Goal: Information Seeking & Learning: Find specific fact

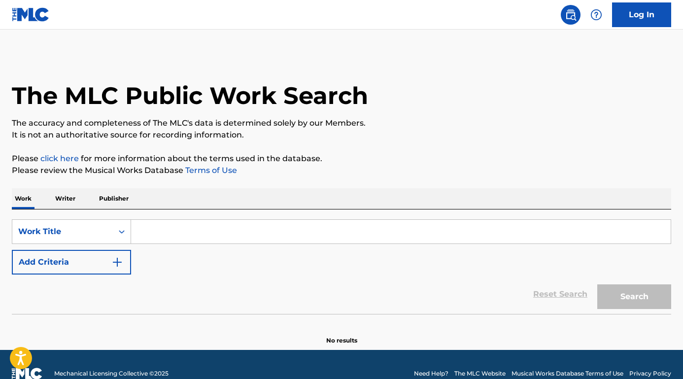
click at [215, 233] on input "Search Form" at bounding box center [401, 232] width 540 height 24
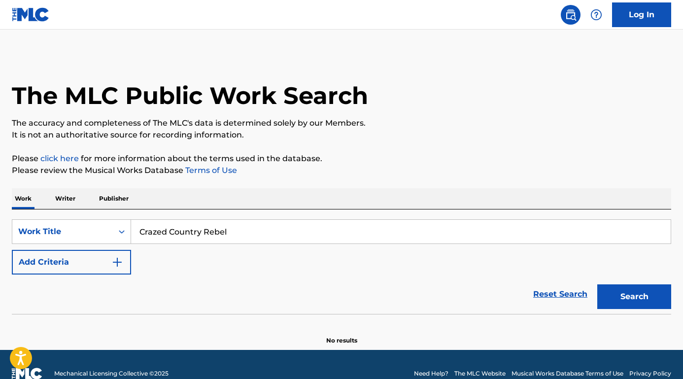
type input "Crazed Country Rebel"
click at [92, 265] on button "Add Criteria" at bounding box center [71, 262] width 119 height 25
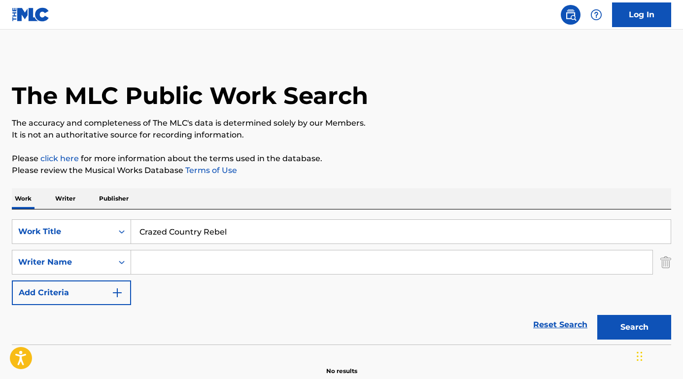
click at [173, 265] on input "Search Form" at bounding box center [392, 262] width 522 height 24
type input "[PERSON_NAME]"
click at [634, 327] on button "Search" at bounding box center [635, 327] width 74 height 25
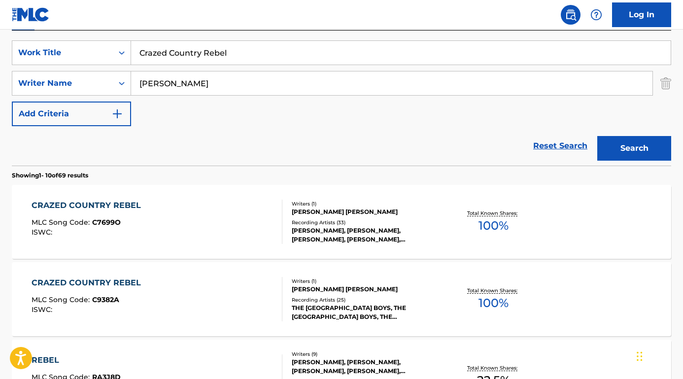
scroll to position [179, 0]
click at [116, 206] on div "CRAZED COUNTRY REBEL" at bounding box center [89, 205] width 114 height 12
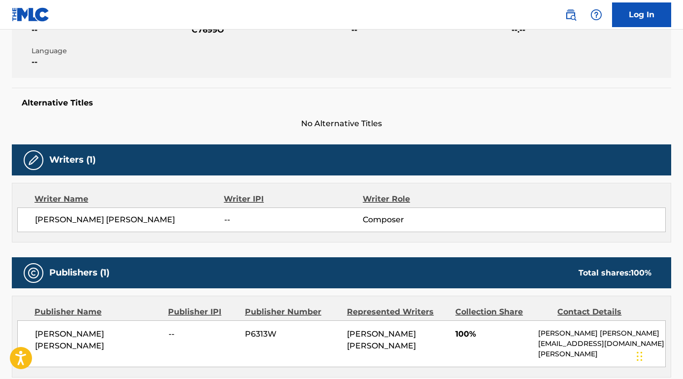
scroll to position [314, 0]
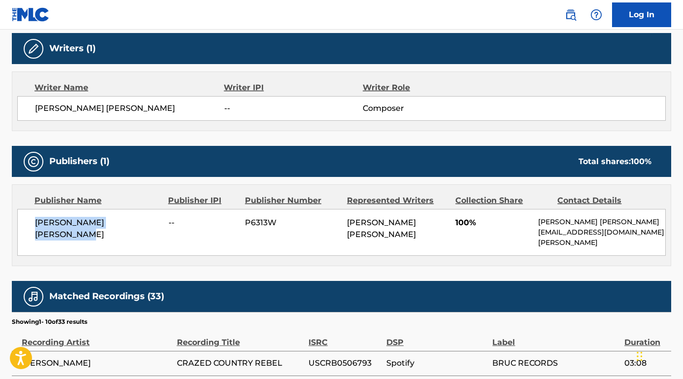
drag, startPoint x: 155, startPoint y: 227, endPoint x: 35, endPoint y: 223, distance: 119.9
click at [32, 225] on div "[PERSON_NAME] [PERSON_NAME] -- P6313W [PERSON_NAME] [PERSON_NAME] 100% [PERSON_…" at bounding box center [341, 232] width 649 height 47
copy span "[PERSON_NAME] [PERSON_NAME]"
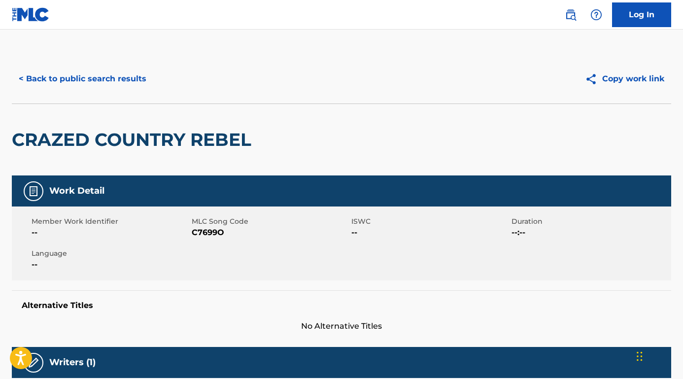
scroll to position [0, 0]
drag, startPoint x: 243, startPoint y: 229, endPoint x: 193, endPoint y: 230, distance: 49.8
click at [192, 230] on span "C7699O" at bounding box center [271, 233] width 158 height 12
copy span "C7699O"
click at [382, 1] on nav "Log In" at bounding box center [341, 15] width 683 height 30
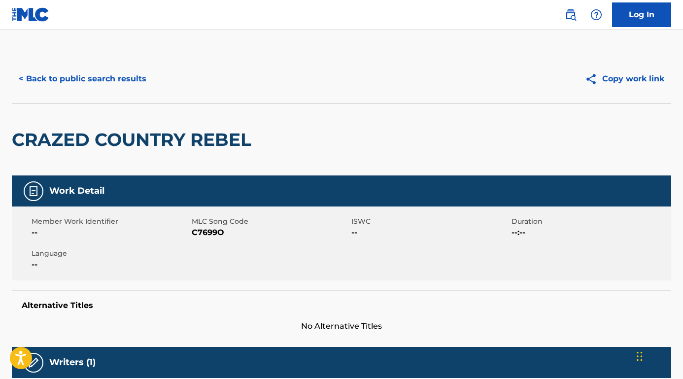
click at [99, 84] on button "< Back to public search results" at bounding box center [82, 79] width 141 height 25
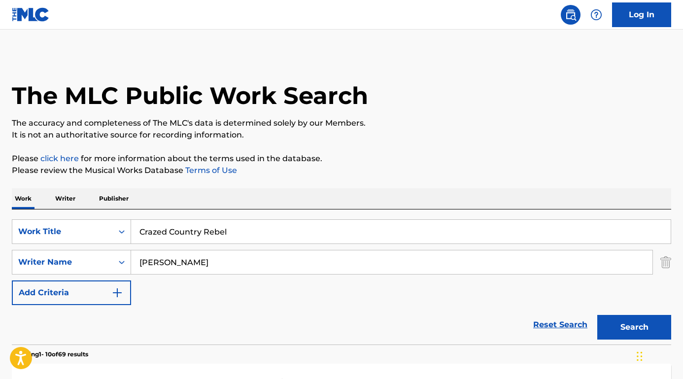
scroll to position [179, 0]
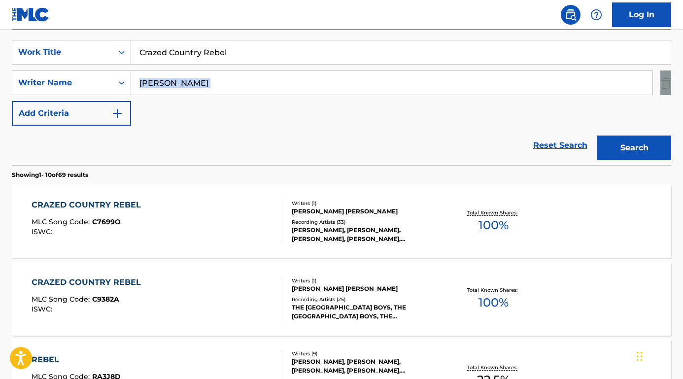
drag, startPoint x: 199, startPoint y: 96, endPoint x: 142, endPoint y: 85, distance: 57.7
click at [142, 85] on div "SearchWithCriteriaebf1b023-d95d-4a50-88f3-8dd343b64d4a Work Title Crazed Countr…" at bounding box center [342, 83] width 660 height 86
click at [161, 85] on input "[PERSON_NAME]" at bounding box center [392, 83] width 522 height 24
drag, startPoint x: 165, startPoint y: 85, endPoint x: 132, endPoint y: 85, distance: 33.0
click at [133, 85] on input "[PERSON_NAME]" at bounding box center [392, 83] width 522 height 24
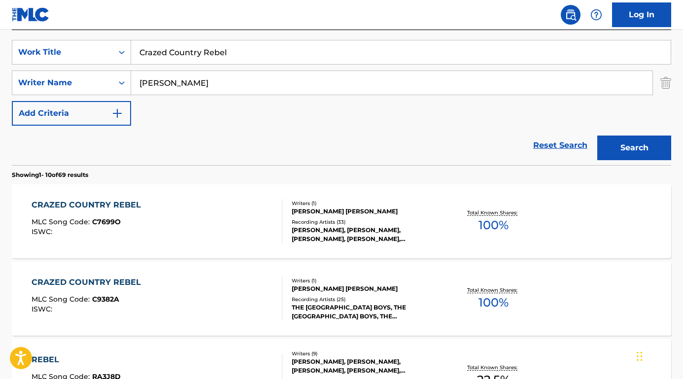
paste input "[PERSON_NAME]"
type input "[PERSON_NAME]"
drag, startPoint x: 258, startPoint y: 55, endPoint x: 87, endPoint y: 43, distance: 171.0
click at [87, 43] on div "SearchWithCriteriaebf1b023-d95d-4a50-88f3-8dd343b64d4a Work Title Crazed Countr…" at bounding box center [342, 52] width 660 height 25
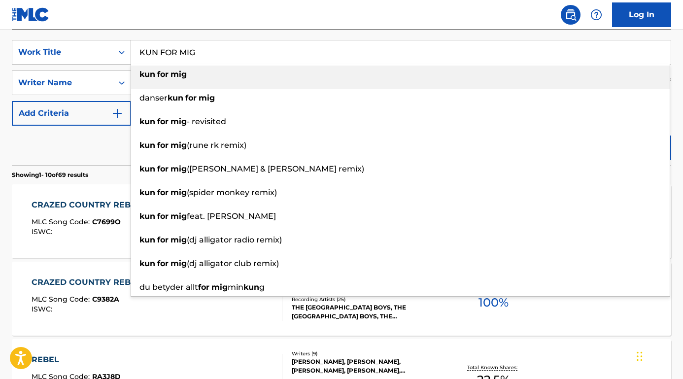
type input "kun for mig"
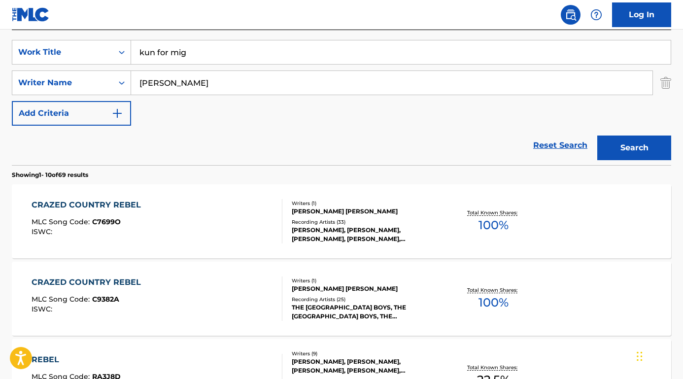
click at [625, 145] on button "Search" at bounding box center [635, 148] width 74 height 25
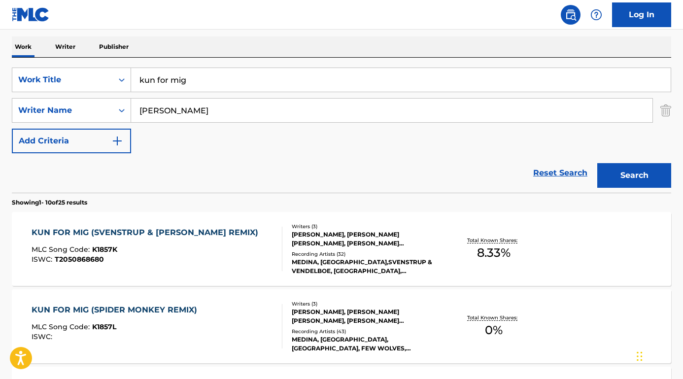
scroll to position [147, 0]
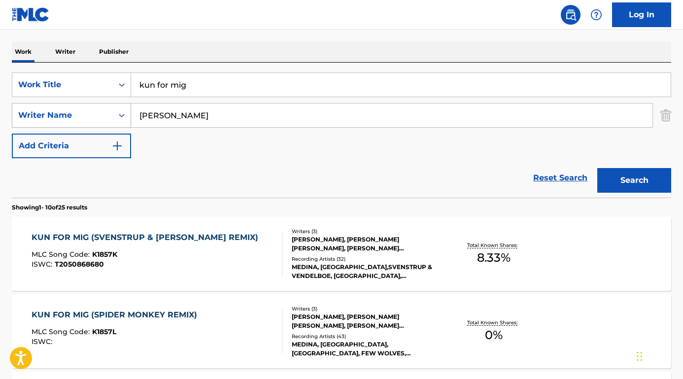
drag, startPoint x: 217, startPoint y: 117, endPoint x: 114, endPoint y: 113, distance: 103.1
click at [112, 114] on div "SearchWithCriteriaef5ce215-dea6-46d0-9ae0-84850dafd9dd Writer Name [PERSON_NAME]" at bounding box center [342, 115] width 660 height 25
click at [634, 180] on button "Search" at bounding box center [635, 180] width 74 height 25
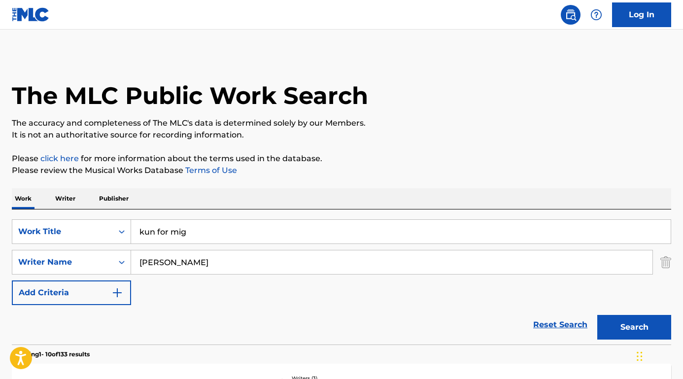
scroll to position [0, 0]
drag, startPoint x: 207, startPoint y: 266, endPoint x: 101, endPoint y: 262, distance: 105.6
click at [101, 262] on div "SearchWithCriteriaef5ce215-dea6-46d0-9ae0-84850dafd9dd Writer Name [PERSON_NAME]" at bounding box center [342, 262] width 660 height 25
paste input "[PERSON_NAME]"
type input "[PERSON_NAME]"
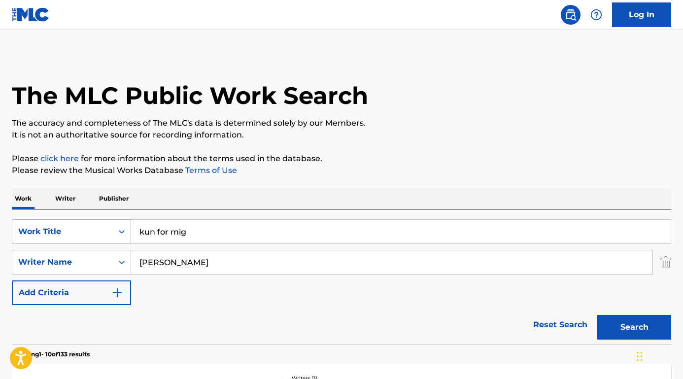
drag, startPoint x: 206, startPoint y: 229, endPoint x: 103, endPoint y: 228, distance: 103.5
click at [103, 228] on div "SearchWithCriteriaebf1b023-d95d-4a50-88f3-8dd343b64d4a Work Title kun for mig" at bounding box center [342, 231] width 660 height 25
drag, startPoint x: 180, startPoint y: 231, endPoint x: 317, endPoint y: 234, distance: 137.6
click at [317, 234] on input "the others & the look" at bounding box center [401, 232] width 540 height 24
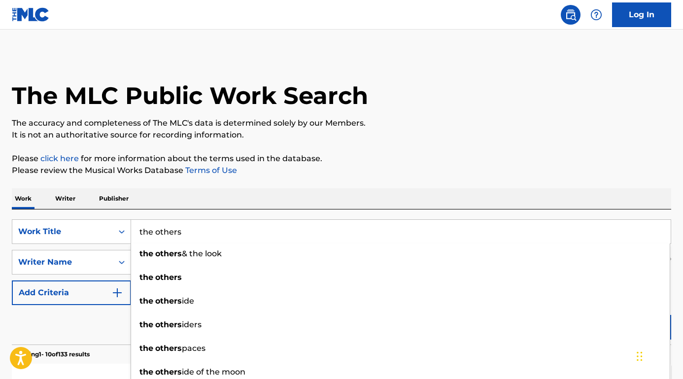
type input "the others"
drag, startPoint x: 111, startPoint y: 318, endPoint x: 188, endPoint y: 309, distance: 77.0
click at [112, 318] on div "Reset Search Search" at bounding box center [342, 324] width 660 height 39
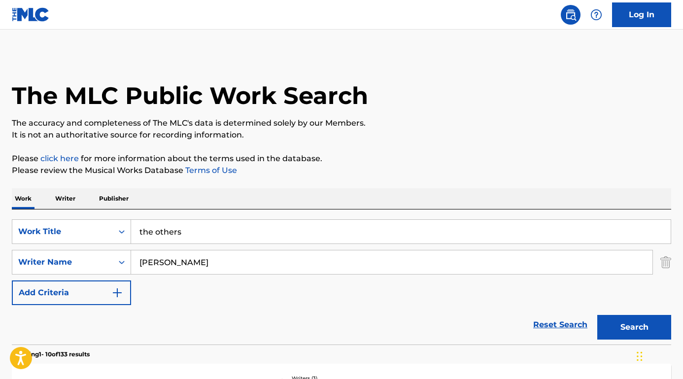
click at [633, 325] on button "Search" at bounding box center [635, 327] width 74 height 25
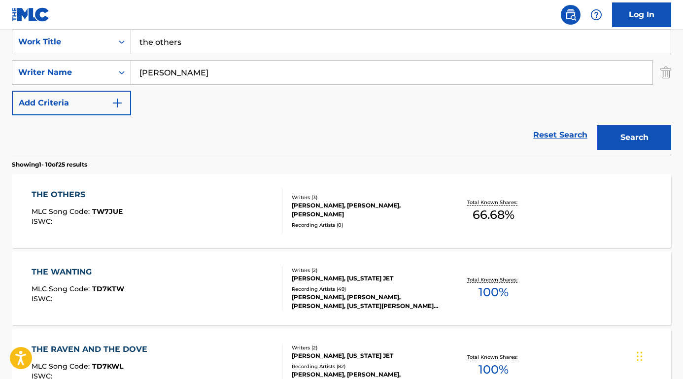
scroll to position [205, 0]
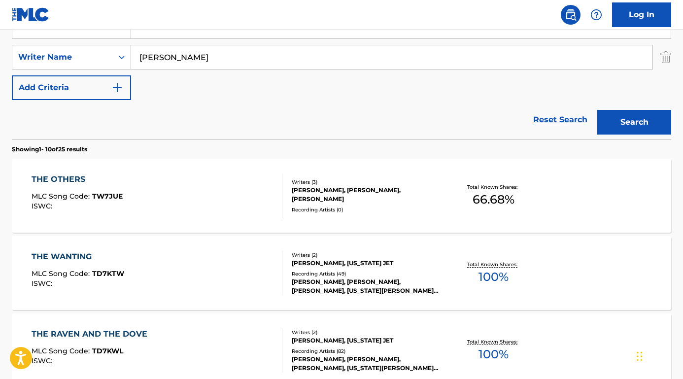
click at [82, 176] on div "THE OTHERS" at bounding box center [77, 180] width 91 height 12
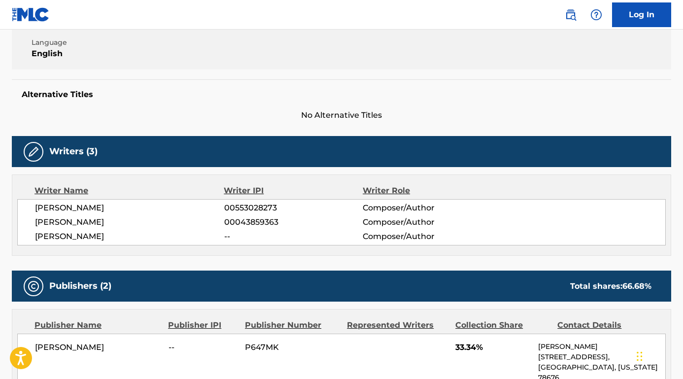
scroll to position [228, 0]
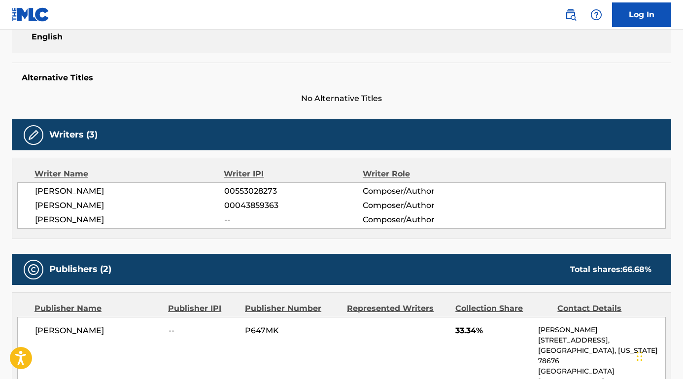
drag, startPoint x: 134, startPoint y: 193, endPoint x: 32, endPoint y: 192, distance: 101.6
click at [32, 192] on div "[PERSON_NAME] 00553028273 Composer/Author [PERSON_NAME] 00043859363 Composer/Au…" at bounding box center [341, 205] width 649 height 46
copy span "[PERSON_NAME]"
drag, startPoint x: 129, startPoint y: 204, endPoint x: 34, endPoint y: 204, distance: 94.7
click at [34, 204] on div "[PERSON_NAME] 00553028273 Composer/Author [PERSON_NAME] 00043859363 Composer/Au…" at bounding box center [341, 205] width 649 height 46
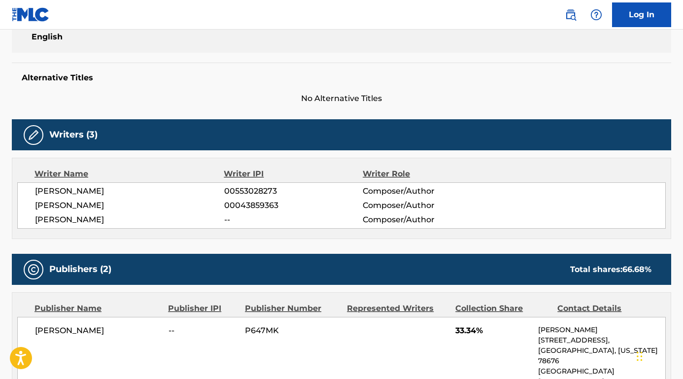
copy span "[PERSON_NAME]"
drag, startPoint x: 115, startPoint y: 222, endPoint x: 33, endPoint y: 219, distance: 82.4
click at [29, 221] on div "[PERSON_NAME] 00553028273 Composer/Author [PERSON_NAME] 00043859363 Composer/Au…" at bounding box center [341, 205] width 649 height 46
copy span "[PERSON_NAME]"
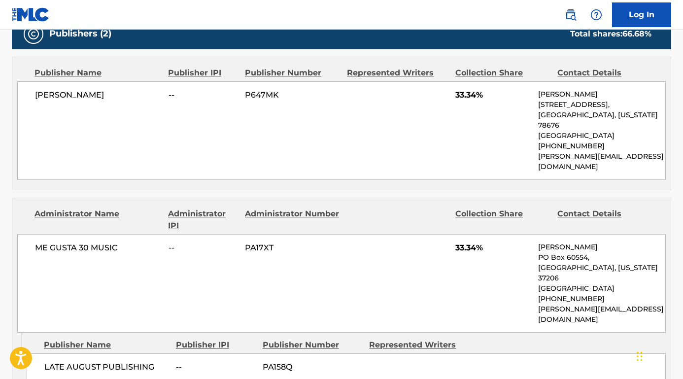
scroll to position [468, 0]
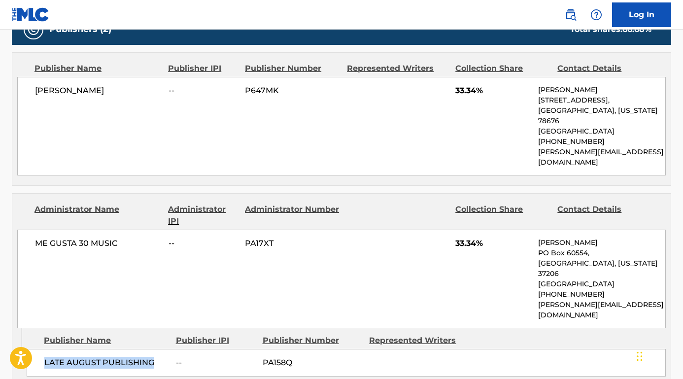
drag, startPoint x: 155, startPoint y: 317, endPoint x: 44, endPoint y: 317, distance: 111.4
click at [44, 357] on span "LATE AUGUST PUBLISHING" at bounding box center [106, 363] width 124 height 12
copy span "LATE AUGUST PUBLISHING"
drag, startPoint x: 119, startPoint y: 222, endPoint x: 13, endPoint y: 222, distance: 106.0
click at [13, 222] on div "Administrator Name Administrator IPI Administrator Number Collection Share Cont…" at bounding box center [341, 261] width 659 height 135
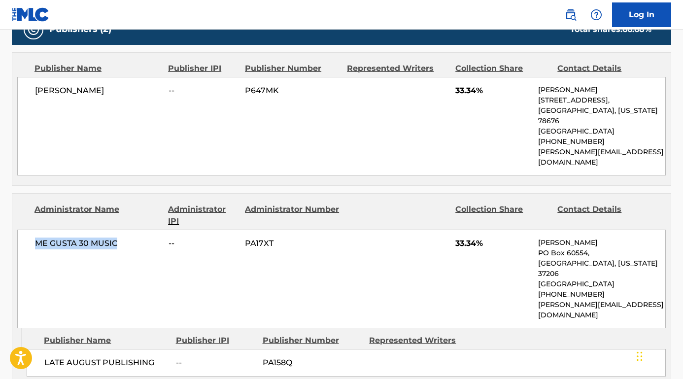
copy span "ME GUSTA 30 MUSIC"
drag, startPoint x: 121, startPoint y: 87, endPoint x: 11, endPoint y: 88, distance: 109.4
click at [11, 88] on div "< Back to public search results Copy work link THE OTHERS Work Detail Member Wo…" at bounding box center [341, 23] width 683 height 874
copy span "[PERSON_NAME]"
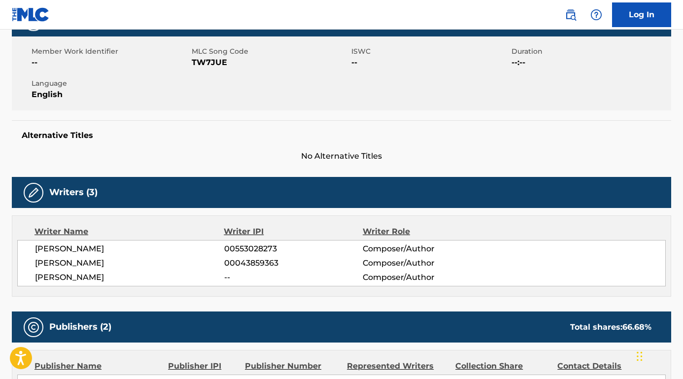
scroll to position [127, 0]
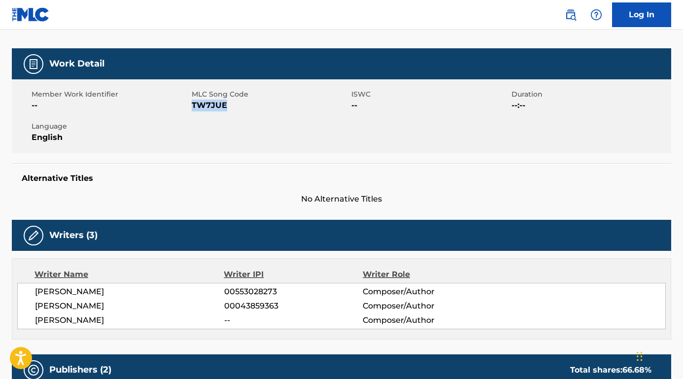
drag, startPoint x: 233, startPoint y: 104, endPoint x: 193, endPoint y: 103, distance: 39.4
click at [193, 103] on span "TW7JUE" at bounding box center [271, 106] width 158 height 12
copy span "TW7JUE"
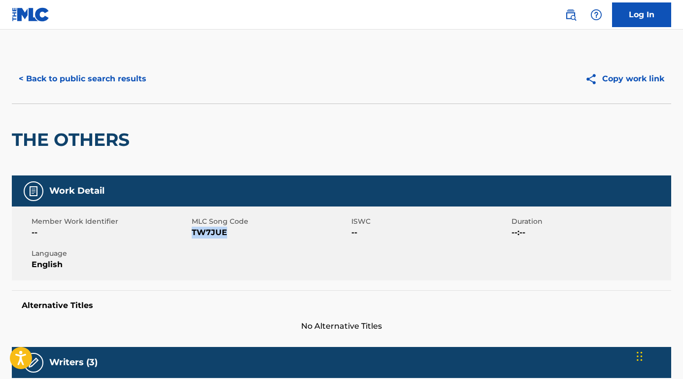
scroll to position [0, 0]
click at [121, 75] on button "< Back to public search results" at bounding box center [82, 79] width 141 height 25
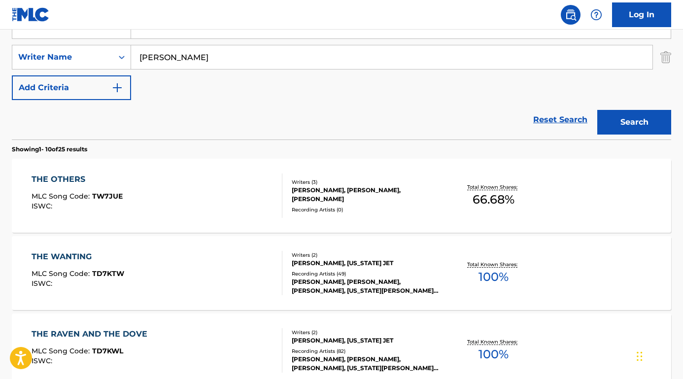
drag, startPoint x: 209, startPoint y: 59, endPoint x: 139, endPoint y: 58, distance: 69.5
click at [139, 58] on input "[PERSON_NAME]" at bounding box center [392, 57] width 522 height 24
paste input "[PERSON_NAME]"
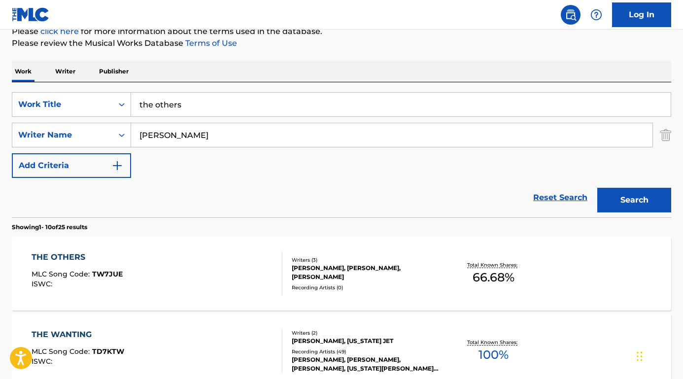
scroll to position [106, 0]
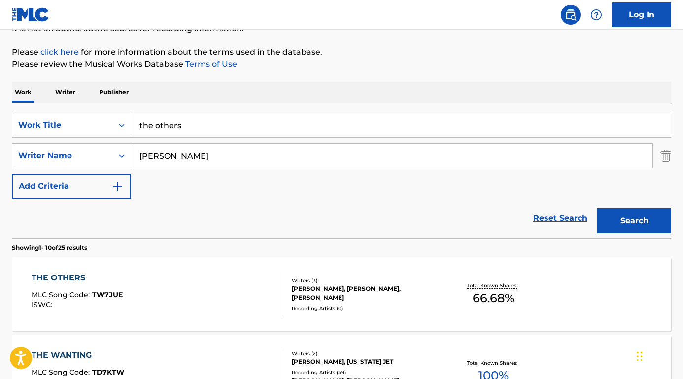
type input "[PERSON_NAME]"
drag, startPoint x: 188, startPoint y: 122, endPoint x: 118, endPoint y: 120, distance: 69.5
click at [118, 121] on div "SearchWithCriteriaebf1b023-d95d-4a50-88f3-8dd343b64d4a Work Title the others" at bounding box center [342, 125] width 660 height 25
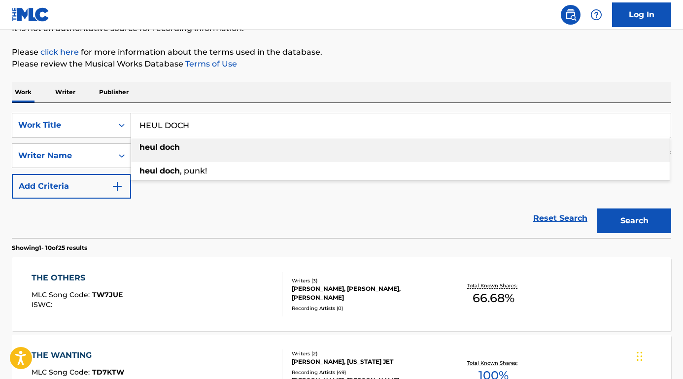
type input "heul doch"
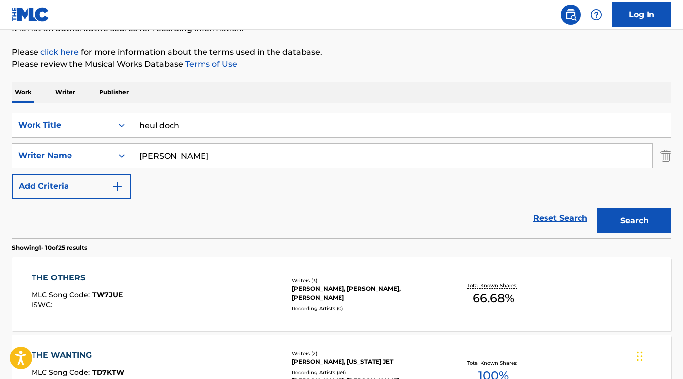
click at [626, 224] on button "Search" at bounding box center [635, 221] width 74 height 25
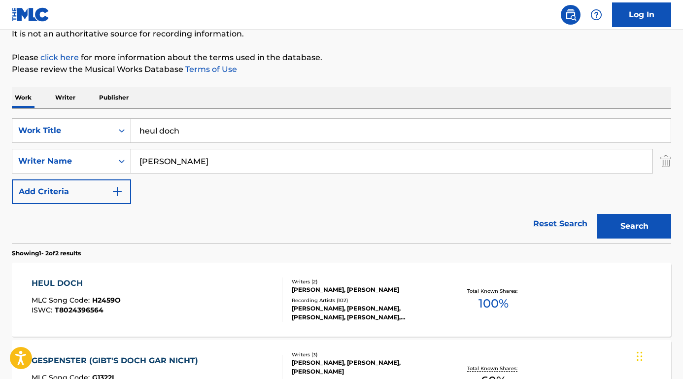
scroll to position [108, 0]
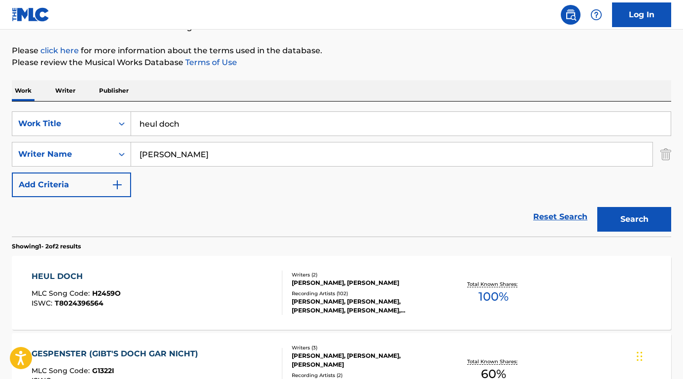
click at [71, 276] on div "HEUL DOCH" at bounding box center [76, 277] width 89 height 12
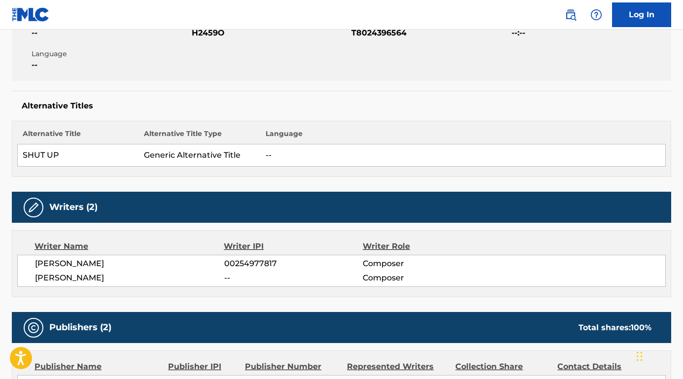
scroll to position [208, 0]
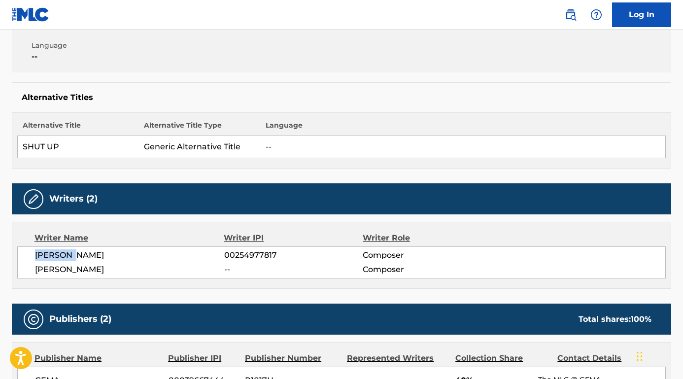
drag, startPoint x: 79, startPoint y: 254, endPoint x: 22, endPoint y: 254, distance: 57.2
click at [22, 254] on div "[PERSON_NAME] 00254977817 Composer [PERSON_NAME] -- Composer" at bounding box center [341, 263] width 649 height 32
copy span "[PERSON_NAME]"
drag, startPoint x: 127, startPoint y: 270, endPoint x: 31, endPoint y: 269, distance: 95.6
click at [31, 269] on div "[PERSON_NAME] 00254977817 Composer [PERSON_NAME] -- Composer" at bounding box center [341, 263] width 649 height 32
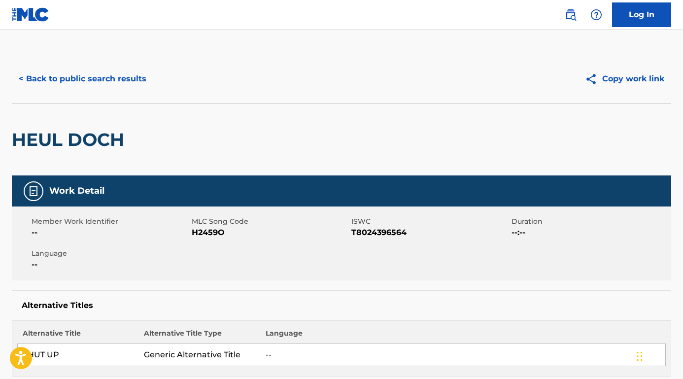
scroll to position [0, 0]
click at [130, 75] on button "< Back to public search results" at bounding box center [82, 79] width 141 height 25
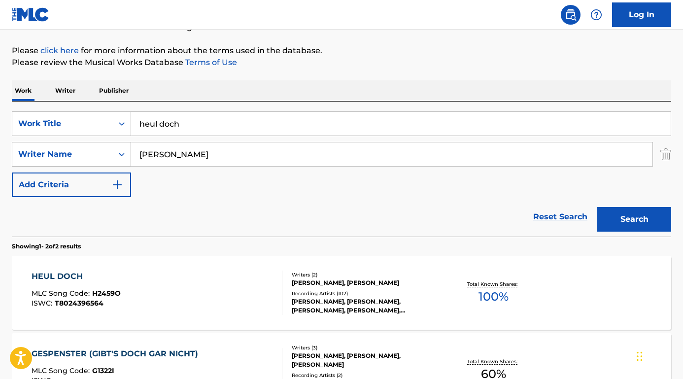
drag, startPoint x: 211, startPoint y: 155, endPoint x: 114, endPoint y: 153, distance: 97.1
click at [114, 153] on div "SearchWithCriteriaef5ce215-dea6-46d0-9ae0-84850dafd9dd Writer Name [PERSON_NAME]" at bounding box center [342, 154] width 660 height 25
paste input "[PERSON_NAME]"
type input "[PERSON_NAME]"
drag, startPoint x: 189, startPoint y: 130, endPoint x: 98, endPoint y: 119, distance: 91.4
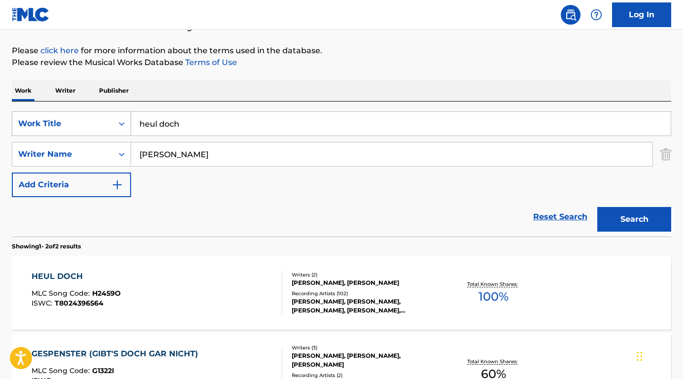
click at [98, 119] on div "SearchWithCriteriaebf1b023-d95d-4a50-88f3-8dd343b64d4a Work Title heul doch" at bounding box center [342, 123] width 660 height 25
click at [163, 128] on input "sexy sexy girl" at bounding box center [401, 124] width 540 height 24
click at [163, 127] on input "sexy sexy girl" at bounding box center [401, 124] width 540 height 24
drag, startPoint x: 157, startPoint y: 125, endPoint x: 63, endPoint y: 123, distance: 94.2
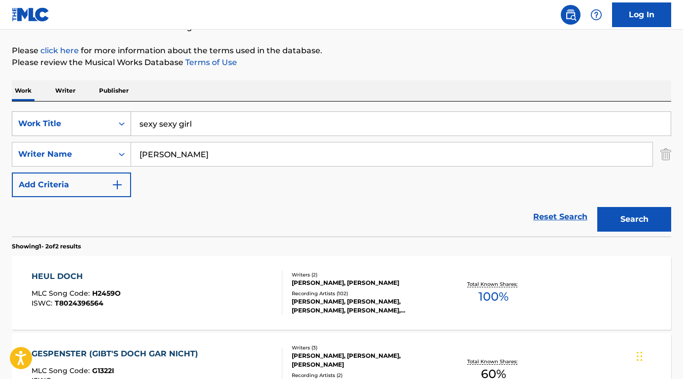
click at [63, 123] on div "SearchWithCriteriaebf1b023-d95d-4a50-88f3-8dd343b64d4a Work Title sexy sexy girl" at bounding box center [342, 123] width 660 height 25
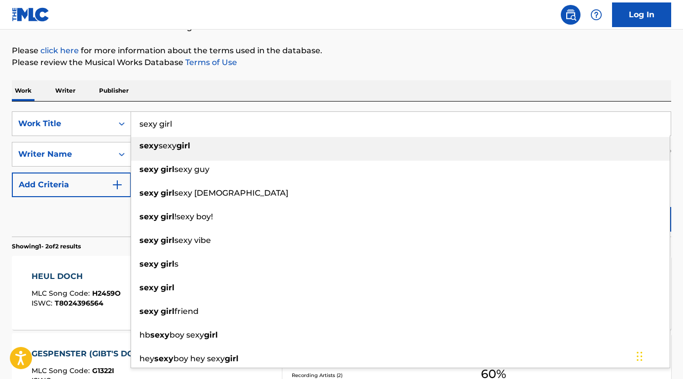
type input "sexy girl"
click at [91, 213] on div "Reset Search Search" at bounding box center [342, 216] width 660 height 39
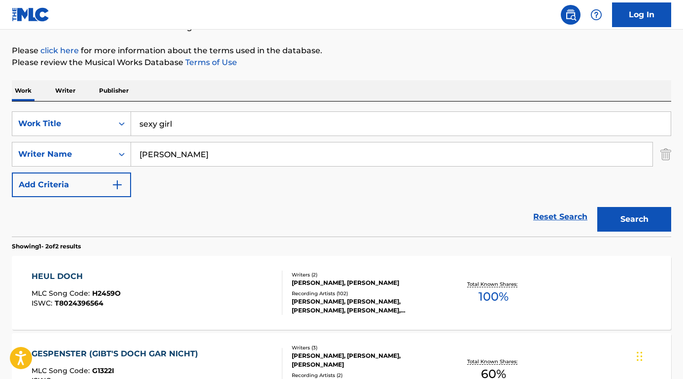
click at [627, 218] on button "Search" at bounding box center [635, 219] width 74 height 25
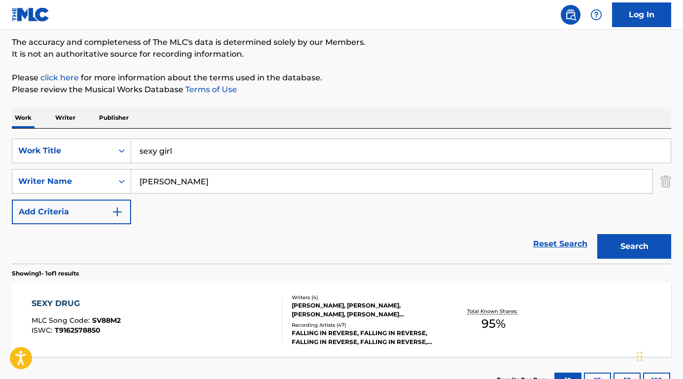
click at [67, 299] on div "SEXY DRUG" at bounding box center [76, 304] width 89 height 12
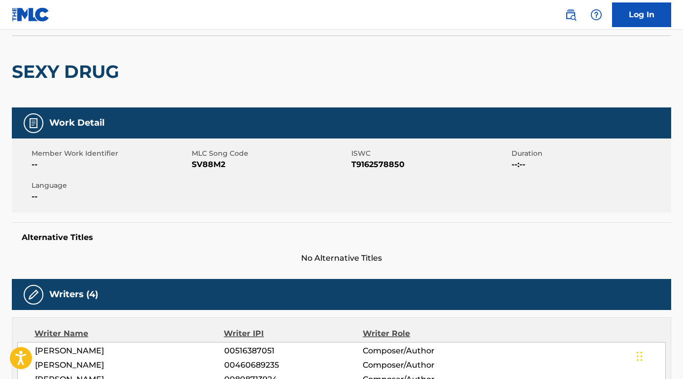
scroll to position [104, 0]
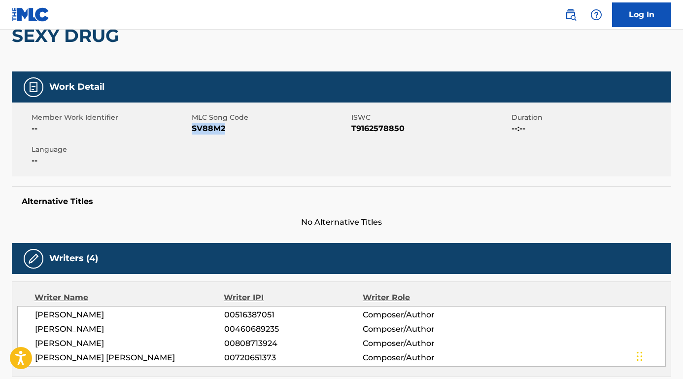
drag, startPoint x: 233, startPoint y: 132, endPoint x: 192, endPoint y: 130, distance: 41.0
click at [192, 130] on span "SV88M2" at bounding box center [271, 129] width 158 height 12
drag, startPoint x: 352, startPoint y: 128, endPoint x: 415, endPoint y: 128, distance: 63.1
click at [415, 128] on span "T9162578850" at bounding box center [431, 129] width 158 height 12
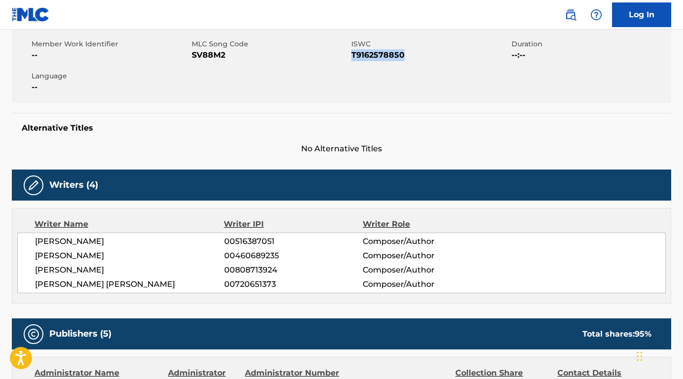
scroll to position [182, 0]
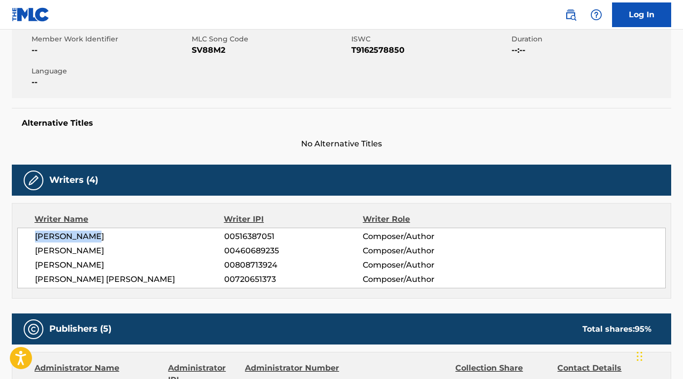
drag, startPoint x: 34, startPoint y: 238, endPoint x: 106, endPoint y: 238, distance: 72.0
click at [106, 238] on div "[PERSON_NAME] 00516387051 Composer/Author [PERSON_NAME] 00460689235 Composer/Au…" at bounding box center [341, 258] width 649 height 61
drag, startPoint x: 33, startPoint y: 250, endPoint x: 122, endPoint y: 247, distance: 89.3
click at [122, 247] on div "[PERSON_NAME] 00516387051 Composer/Author [PERSON_NAME] 00460689235 Composer/Au…" at bounding box center [341, 258] width 649 height 61
drag, startPoint x: 35, startPoint y: 264, endPoint x: 169, endPoint y: 264, distance: 134.1
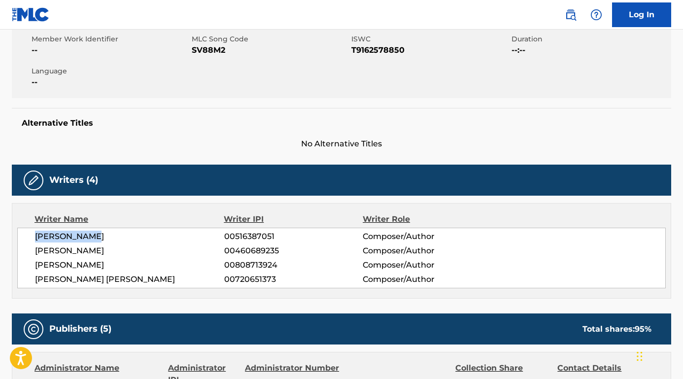
click at [169, 264] on span "[PERSON_NAME]" at bounding box center [129, 265] width 189 height 12
drag, startPoint x: 36, startPoint y: 278, endPoint x: 137, endPoint y: 280, distance: 100.6
click at [137, 280] on span "[PERSON_NAME] [PERSON_NAME]" at bounding box center [129, 280] width 189 height 12
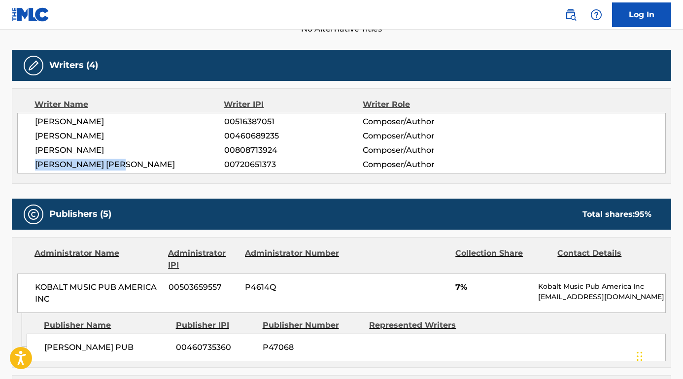
scroll to position [351, 0]
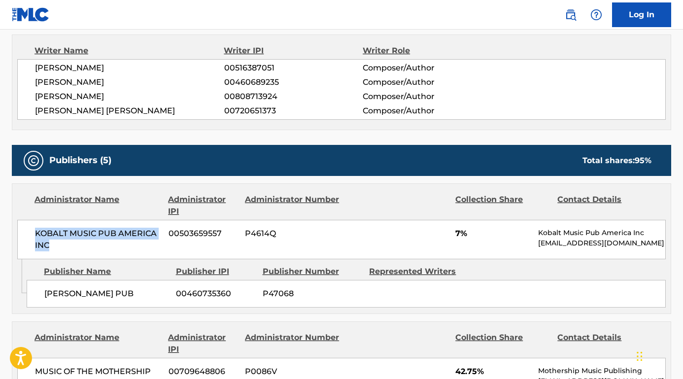
drag, startPoint x: 64, startPoint y: 243, endPoint x: 17, endPoint y: 227, distance: 49.1
click at [17, 227] on div "KOBALT MUSIC PUB AMERICA INC 00503659557 P4614Q 7% Kobalt Music Pub America Inc…" at bounding box center [341, 239] width 649 height 39
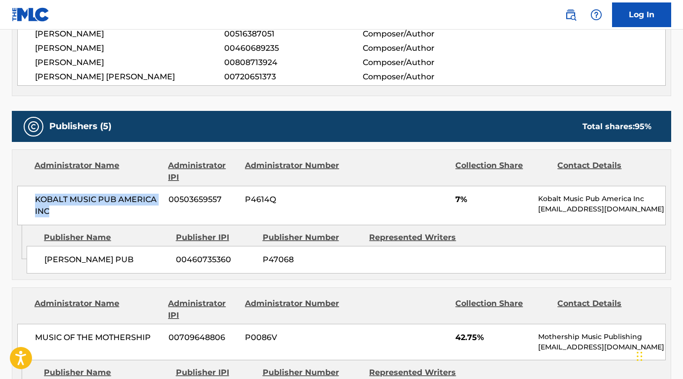
scroll to position [414, 0]
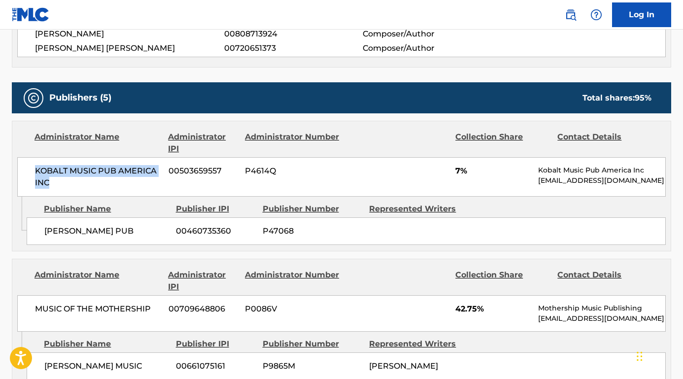
drag, startPoint x: 154, startPoint y: 236, endPoint x: 38, endPoint y: 236, distance: 115.4
click at [38, 236] on div "[PERSON_NAME] PUB 00460735360 P47068" at bounding box center [346, 231] width 639 height 28
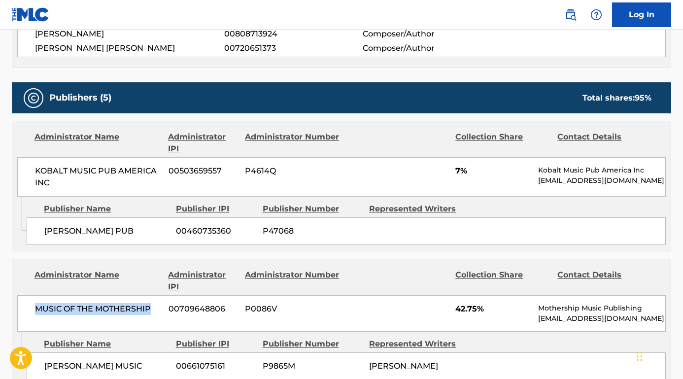
drag, startPoint x: 134, startPoint y: 317, endPoint x: 29, endPoint y: 316, distance: 105.5
click at [29, 316] on div "MUSIC OF THE MOTHERSHIP 00709648806 P0086V 42.75% Mothership Music Publishing […" at bounding box center [341, 313] width 649 height 36
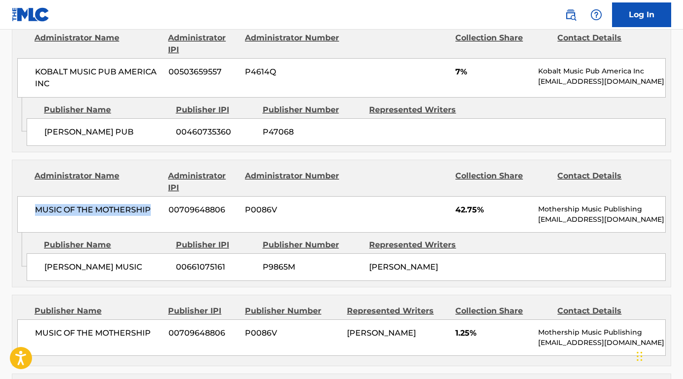
scroll to position [543, 0]
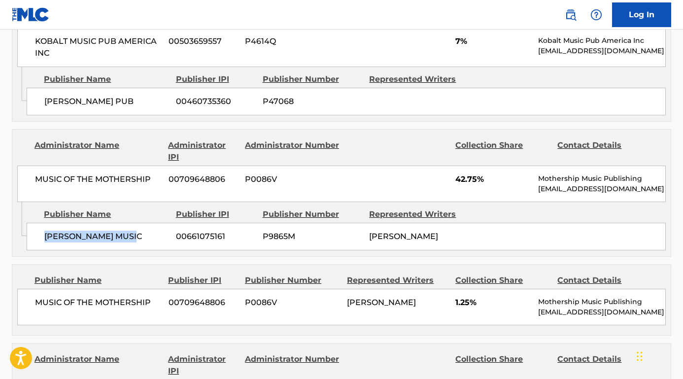
drag, startPoint x: 153, startPoint y: 241, endPoint x: 43, endPoint y: 241, distance: 109.9
click at [43, 241] on div "[PERSON_NAME] MUSIC 00661075161 P9865M [PERSON_NAME]" at bounding box center [346, 237] width 639 height 28
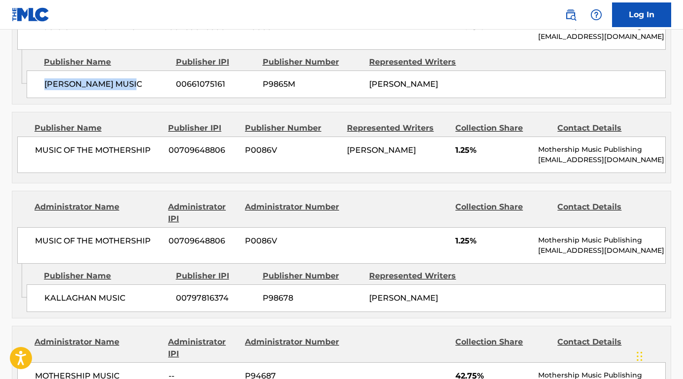
scroll to position [711, 0]
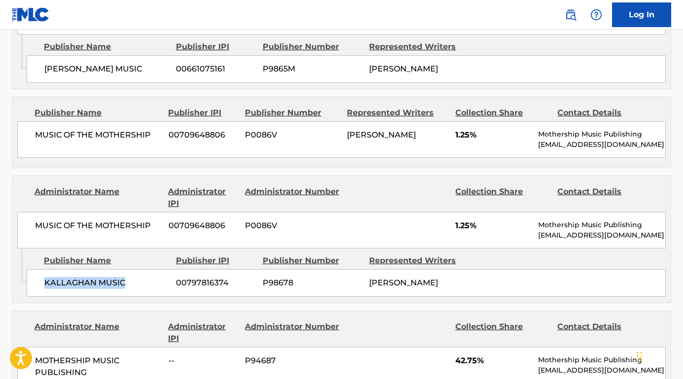
drag, startPoint x: 132, startPoint y: 291, endPoint x: 28, endPoint y: 288, distance: 104.6
click at [28, 288] on div "KALLAGHAN MUSIC 00797816374 P98678 [PERSON_NAME]" at bounding box center [346, 283] width 639 height 28
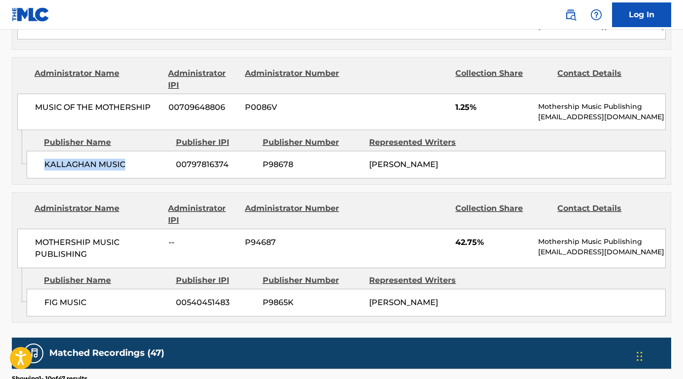
scroll to position [843, 0]
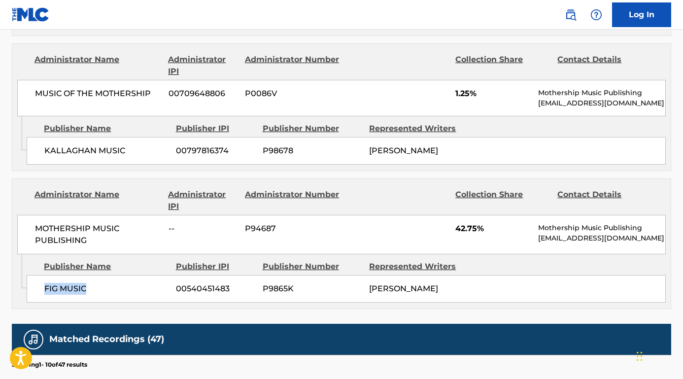
drag, startPoint x: 95, startPoint y: 293, endPoint x: 35, endPoint y: 293, distance: 60.1
click at [35, 293] on div "FIG MUSIC 00540451483 P9865K [PERSON_NAME]" at bounding box center [346, 289] width 639 height 28
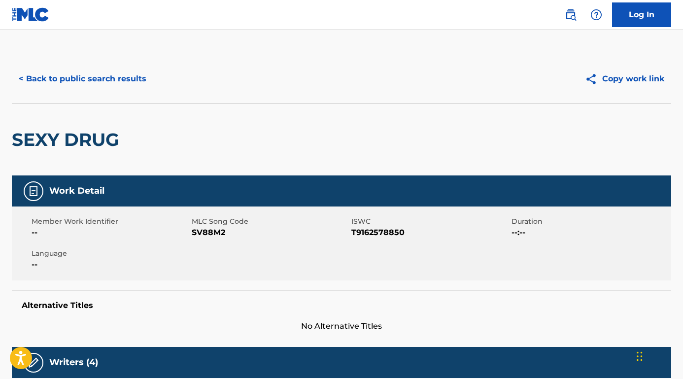
scroll to position [0, 0]
click at [106, 80] on button "< Back to public search results" at bounding box center [82, 79] width 141 height 25
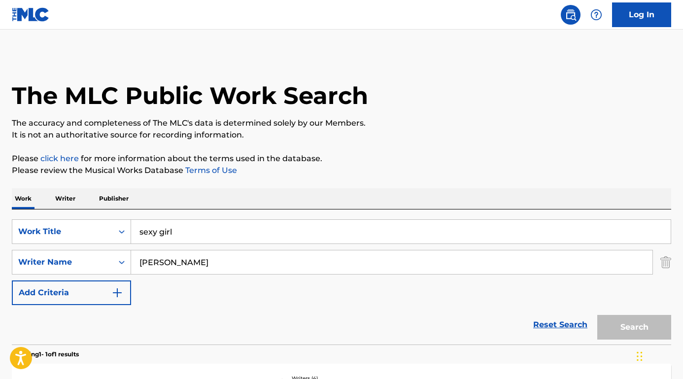
scroll to position [81, 0]
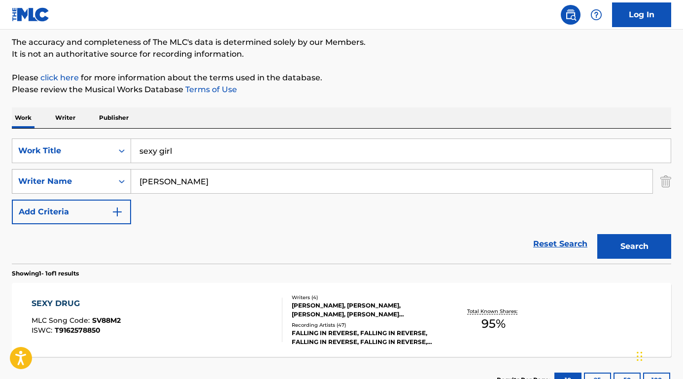
drag, startPoint x: 210, startPoint y: 183, endPoint x: 126, endPoint y: 183, distance: 83.3
click at [126, 183] on div "SearchWithCriteriaef5ce215-dea6-46d0-9ae0-84850dafd9dd Writer Name [PERSON_NAME]" at bounding box center [342, 181] width 660 height 25
paste input "[PERSON_NAME]"
type input "[PERSON_NAME]"
drag, startPoint x: 189, startPoint y: 155, endPoint x: 125, endPoint y: 151, distance: 63.7
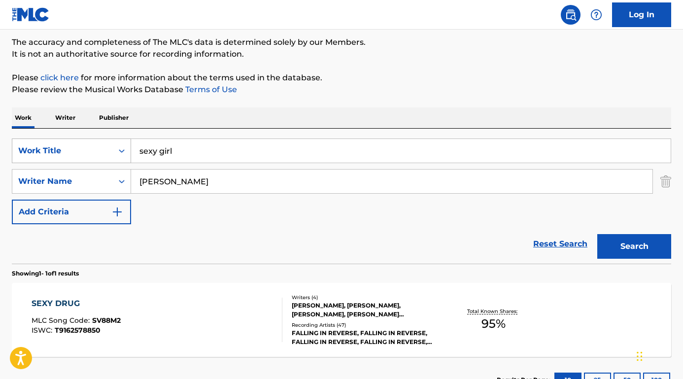
click at [125, 151] on div "SearchWithCriteriaebf1b023-d95d-4a50-88f3-8dd343b64d4a Work Title sexy girl" at bounding box center [342, 151] width 660 height 25
drag, startPoint x: 234, startPoint y: 148, endPoint x: 86, endPoint y: 147, distance: 147.9
click at [86, 148] on div "SearchWithCriteriaebf1b023-d95d-4a50-88f3-8dd343b64d4a Work Title never say nev…" at bounding box center [342, 151] width 660 height 25
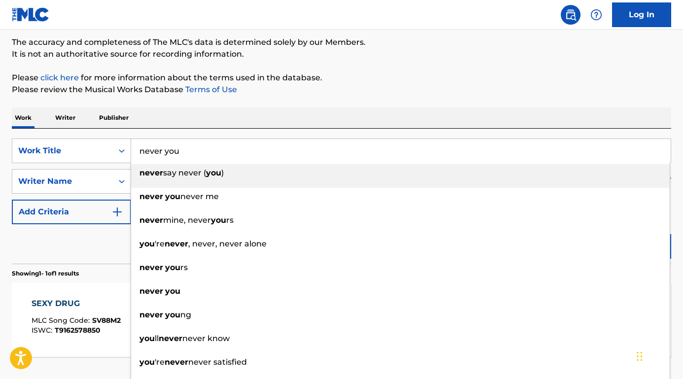
type input "never you"
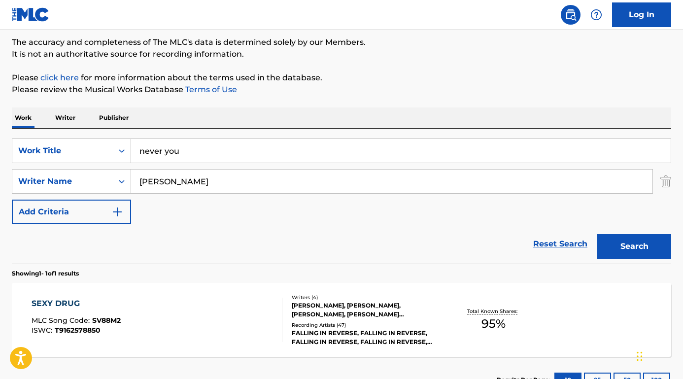
click at [77, 250] on div "Reset Search Search" at bounding box center [342, 243] width 660 height 39
click at [623, 243] on button "Search" at bounding box center [635, 246] width 74 height 25
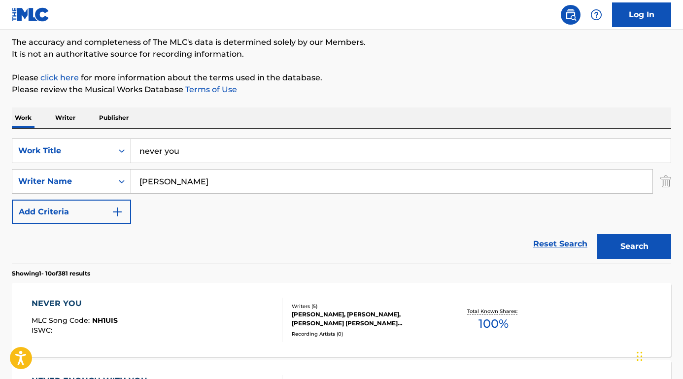
click at [73, 304] on div "NEVER YOU" at bounding box center [75, 304] width 86 height 12
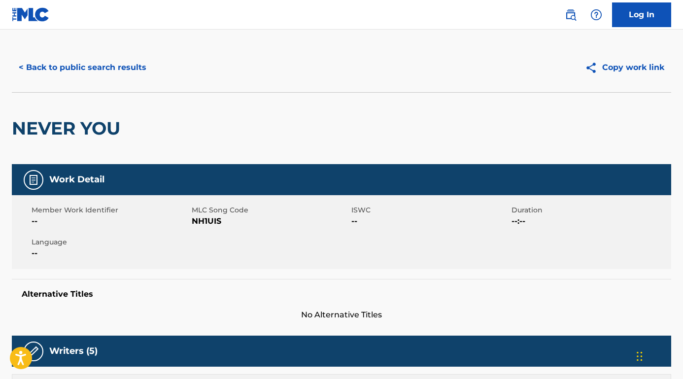
scroll to position [17, 0]
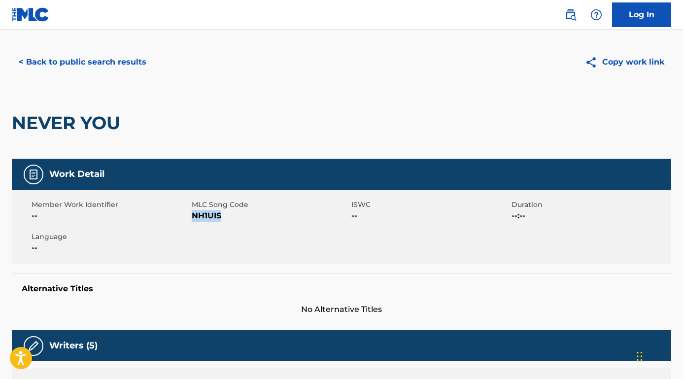
drag, startPoint x: 223, startPoint y: 222, endPoint x: 193, endPoint y: 215, distance: 31.3
click at [193, 215] on div "Member Work Identifier -- MLC Song Code NH1UIS ISWC -- Duration --:-- Language …" at bounding box center [342, 227] width 660 height 74
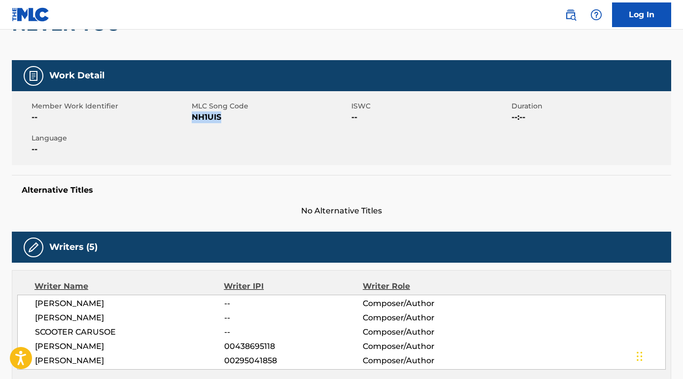
scroll to position [160, 0]
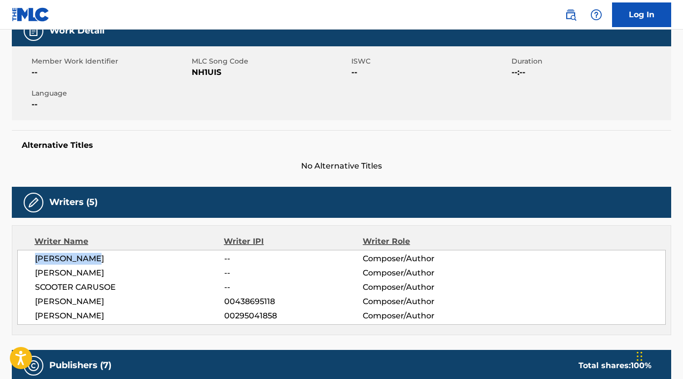
drag, startPoint x: 102, startPoint y: 258, endPoint x: 28, endPoint y: 258, distance: 74.0
click at [28, 258] on div "[PERSON_NAME] -- Composer/Author [PERSON_NAME] -- Composer/Author SCOOTER CARUS…" at bounding box center [341, 287] width 649 height 75
drag, startPoint x: 110, startPoint y: 274, endPoint x: 37, endPoint y: 270, distance: 73.0
click at [35, 273] on span "[PERSON_NAME]" at bounding box center [129, 273] width 189 height 12
click at [373, 0] on nav "Log In" at bounding box center [341, 15] width 683 height 30
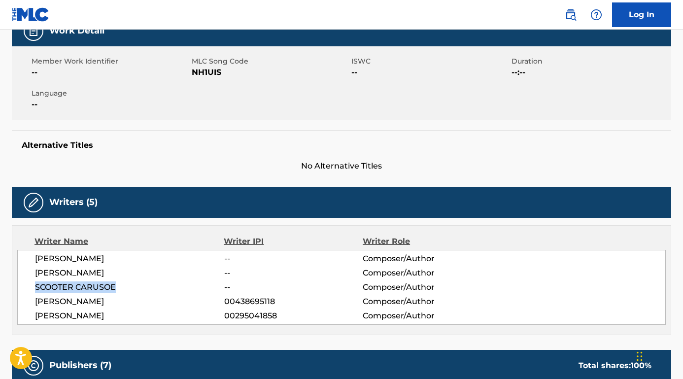
drag, startPoint x: 121, startPoint y: 288, endPoint x: 32, endPoint y: 287, distance: 89.2
click at [32, 287] on div "[PERSON_NAME] -- Composer/Author [PERSON_NAME] -- Composer/Author SCOOTER CARUS…" at bounding box center [341, 287] width 649 height 75
drag, startPoint x: 131, startPoint y: 311, endPoint x: 32, endPoint y: 317, distance: 99.3
click at [32, 317] on div "[PERSON_NAME] -- Composer/Author [PERSON_NAME] -- Composer/Author SCOOTER CARUS…" at bounding box center [341, 287] width 649 height 75
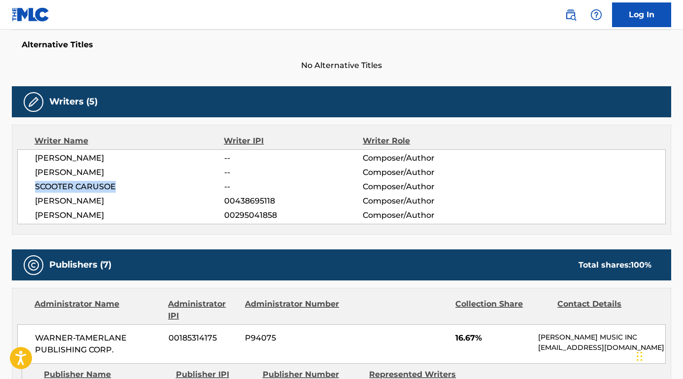
scroll to position [434, 0]
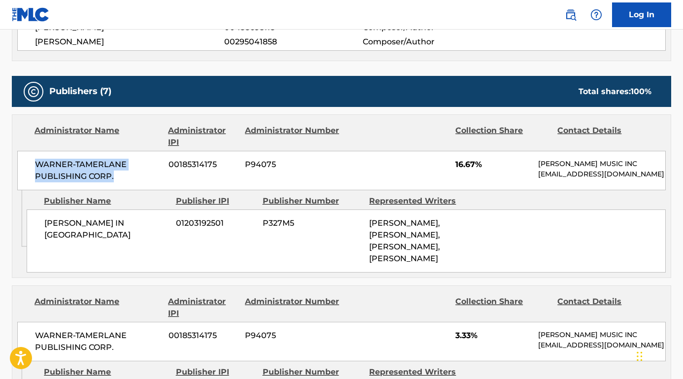
drag, startPoint x: 116, startPoint y: 177, endPoint x: 24, endPoint y: 164, distance: 93.7
click at [23, 163] on div "WARNER-[PERSON_NAME] PUBLISHING CORP. 00185314175 P94075 16.67% [PERSON_NAME] M…" at bounding box center [341, 170] width 649 height 39
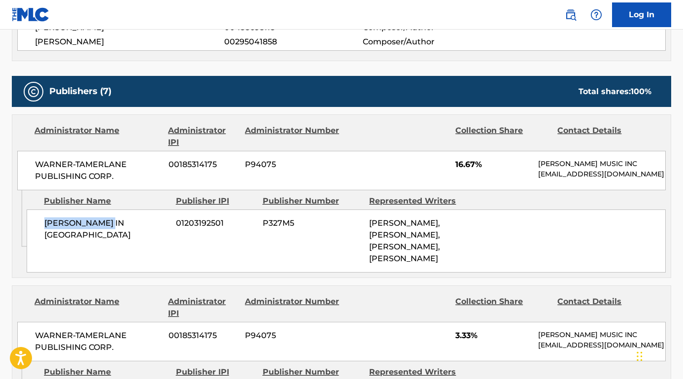
drag, startPoint x: 114, startPoint y: 233, endPoint x: 35, endPoint y: 232, distance: 78.9
click at [35, 232] on div "[PERSON_NAME] IN [GEOGRAPHIC_DATA] 01203192501 P327M5 [PERSON_NAME], [PERSON_NA…" at bounding box center [346, 241] width 639 height 63
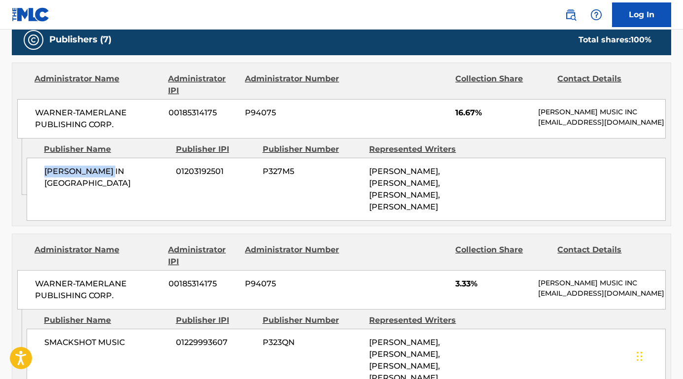
scroll to position [579, 0]
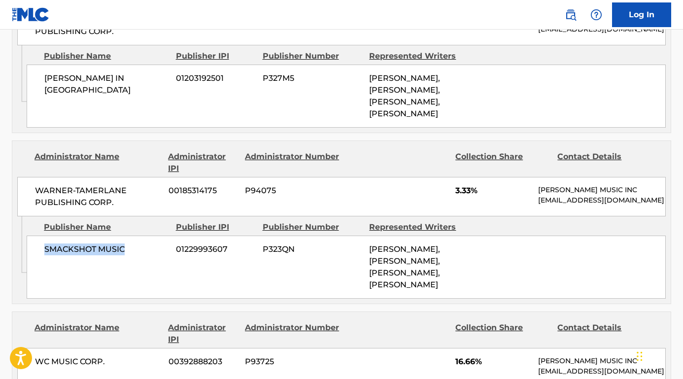
drag, startPoint x: 124, startPoint y: 262, endPoint x: 39, endPoint y: 261, distance: 84.8
click at [39, 261] on div "SMACKSHOT MUSIC 01229993607 P323QN [PERSON_NAME], [PERSON_NAME], [PERSON_NAME],…" at bounding box center [346, 267] width 639 height 63
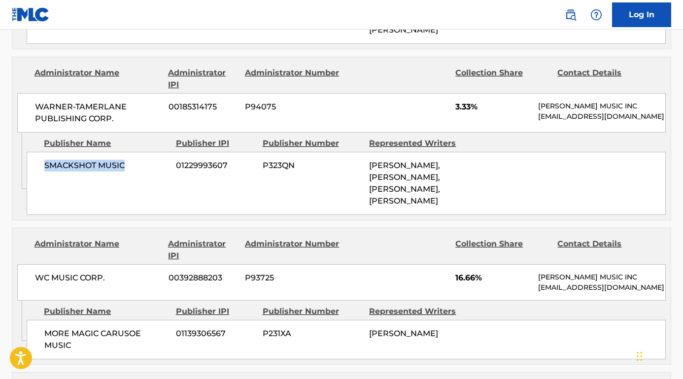
scroll to position [681, 0]
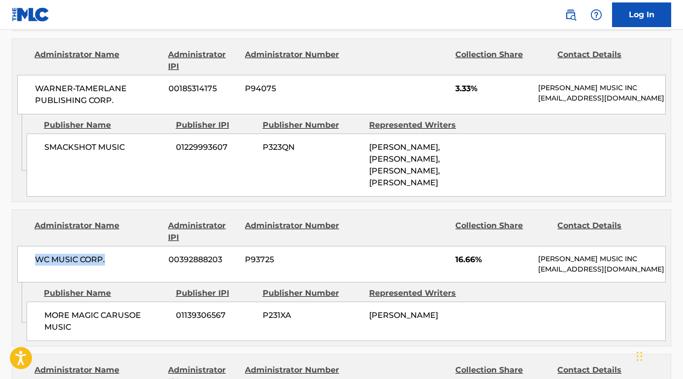
drag, startPoint x: 114, startPoint y: 268, endPoint x: 13, endPoint y: 267, distance: 101.1
click at [13, 267] on div "Administrator Name Administrator IPI Administrator Number Collection Share Cont…" at bounding box center [341, 246] width 659 height 72
drag, startPoint x: 74, startPoint y: 347, endPoint x: 39, endPoint y: 334, distance: 37.4
click at [39, 334] on div "MORE MAGIC CARUSOE MUSIC 01139306567 P231XA [PERSON_NAME]" at bounding box center [346, 321] width 639 height 39
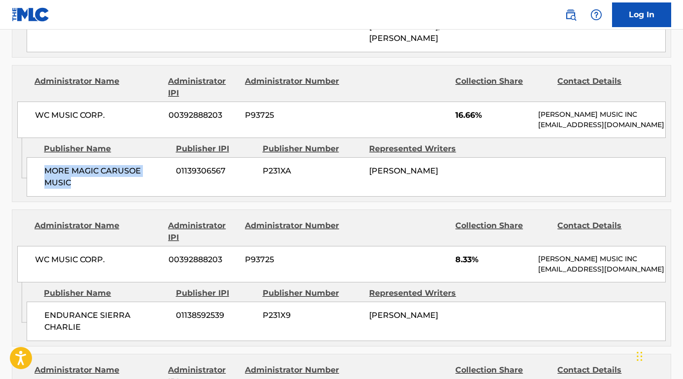
scroll to position [846, 0]
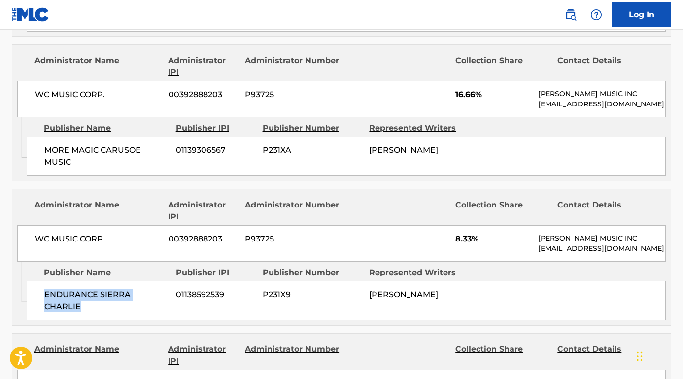
drag, startPoint x: 167, startPoint y: 329, endPoint x: 58, endPoint y: 318, distance: 109.0
click at [40, 320] on div "ENDURANCE SIERRA CHARLIE 01138592539 P231X9 [PERSON_NAME]" at bounding box center [346, 300] width 639 height 39
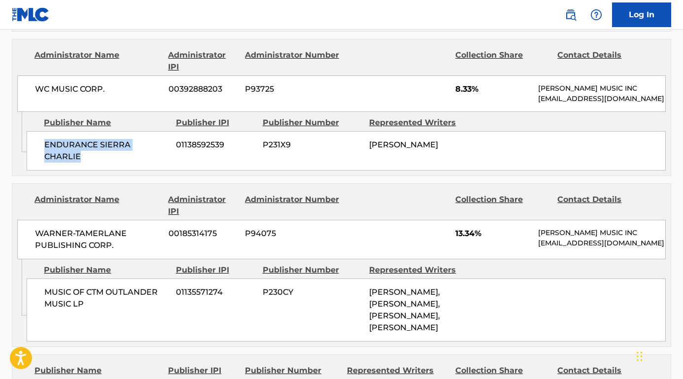
scroll to position [1007, 0]
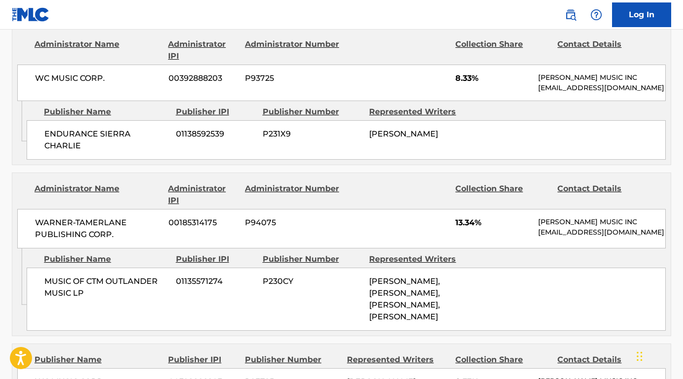
click at [119, 241] on span "WARNER-TAMERLANE PUBLISHING CORP." at bounding box center [98, 229] width 126 height 24
drag, startPoint x: 91, startPoint y: 320, endPoint x: 38, endPoint y: 302, distance: 55.8
click at [38, 302] on div "MUSIC OF CTM OUTLANDER MUSIC LP 01135571274 P230CY [PERSON_NAME], [PERSON_NAME]…" at bounding box center [346, 299] width 639 height 63
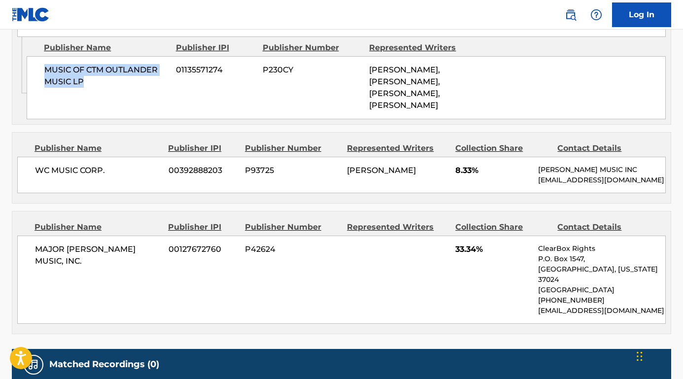
scroll to position [1227, 0]
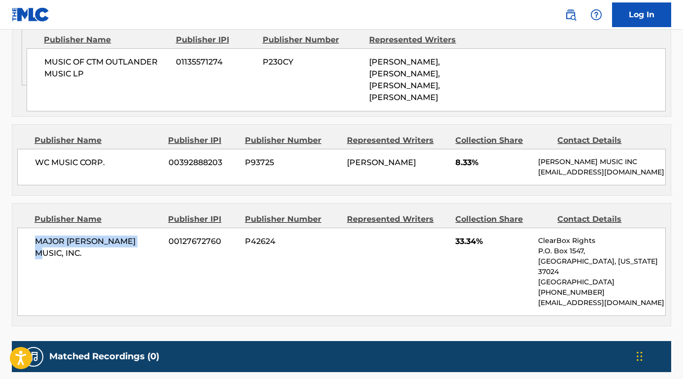
drag, startPoint x: 141, startPoint y: 279, endPoint x: 30, endPoint y: 278, distance: 110.4
click at [30, 278] on div "MAJOR [PERSON_NAME] MUSIC, INC. 00127672760 P42624 33.34% ClearBox Rights P.O. …" at bounding box center [341, 272] width 649 height 88
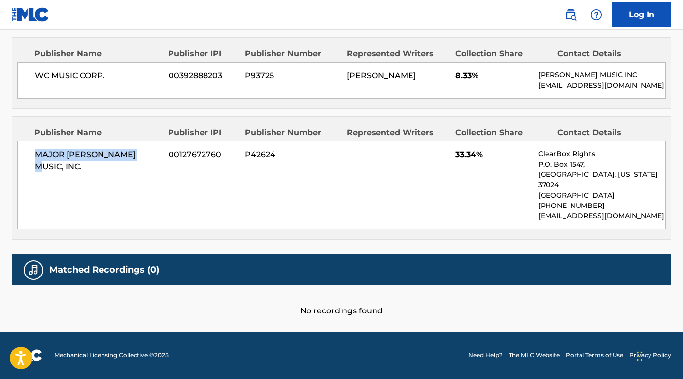
scroll to position [1341, 0]
